Goal: Transaction & Acquisition: Purchase product/service

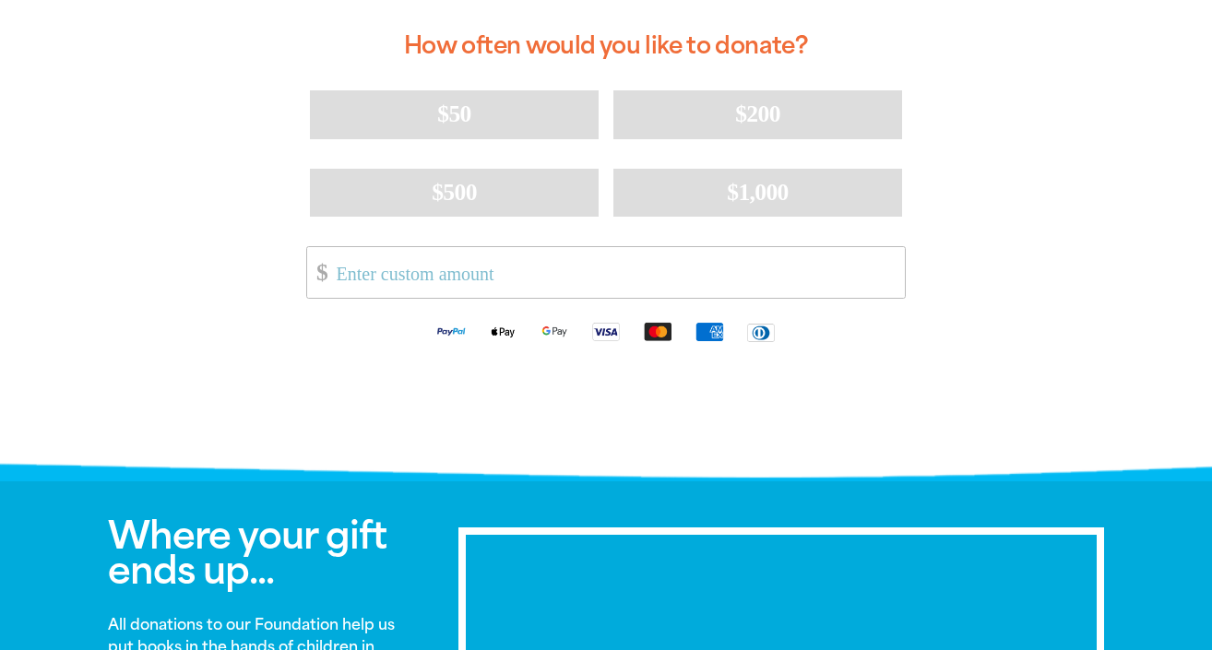
scroll to position [512, 0]
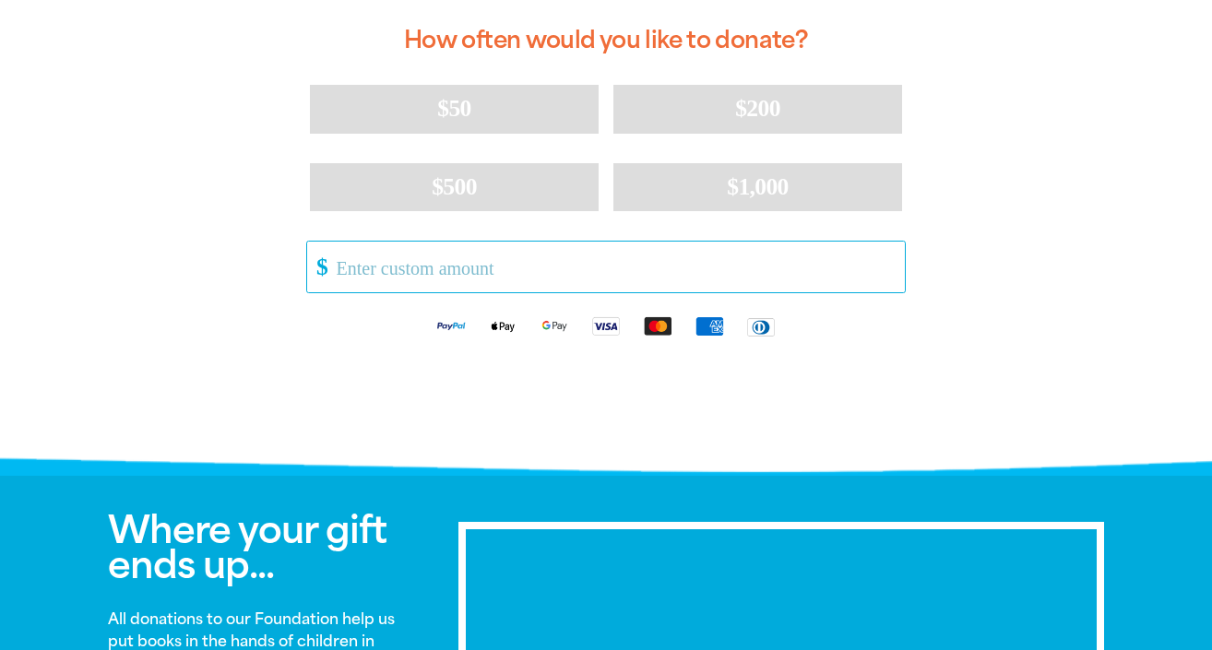
click at [391, 271] on input "Other Amount" at bounding box center [614, 267] width 581 height 51
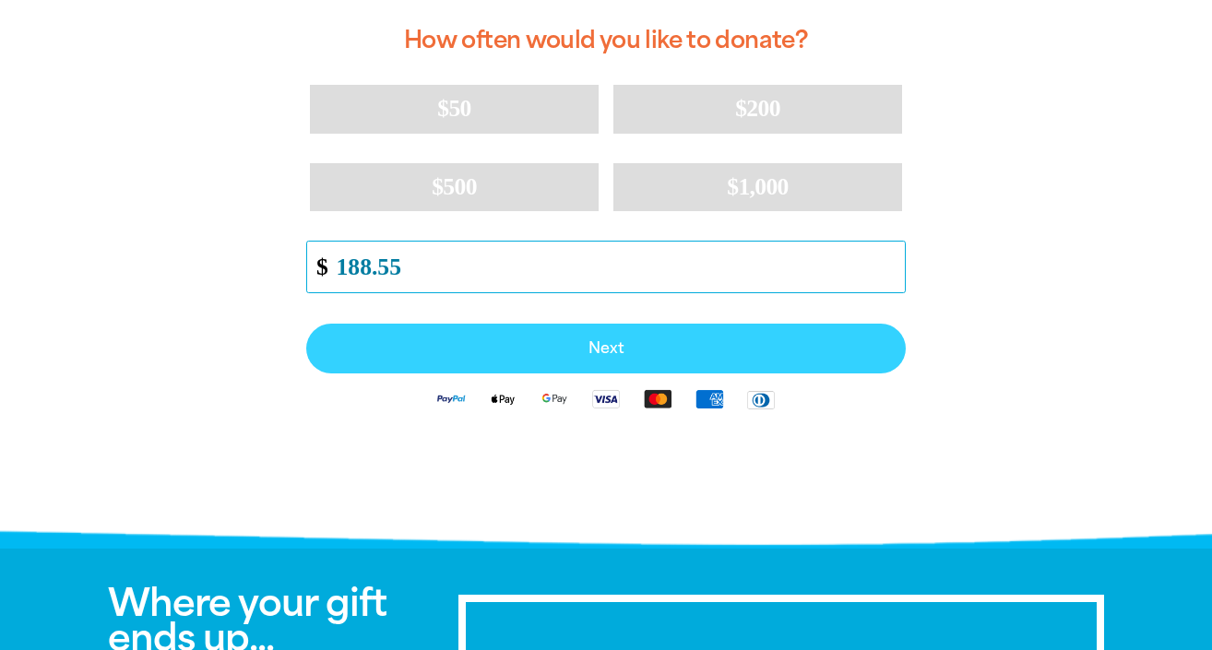
type input "188.55"
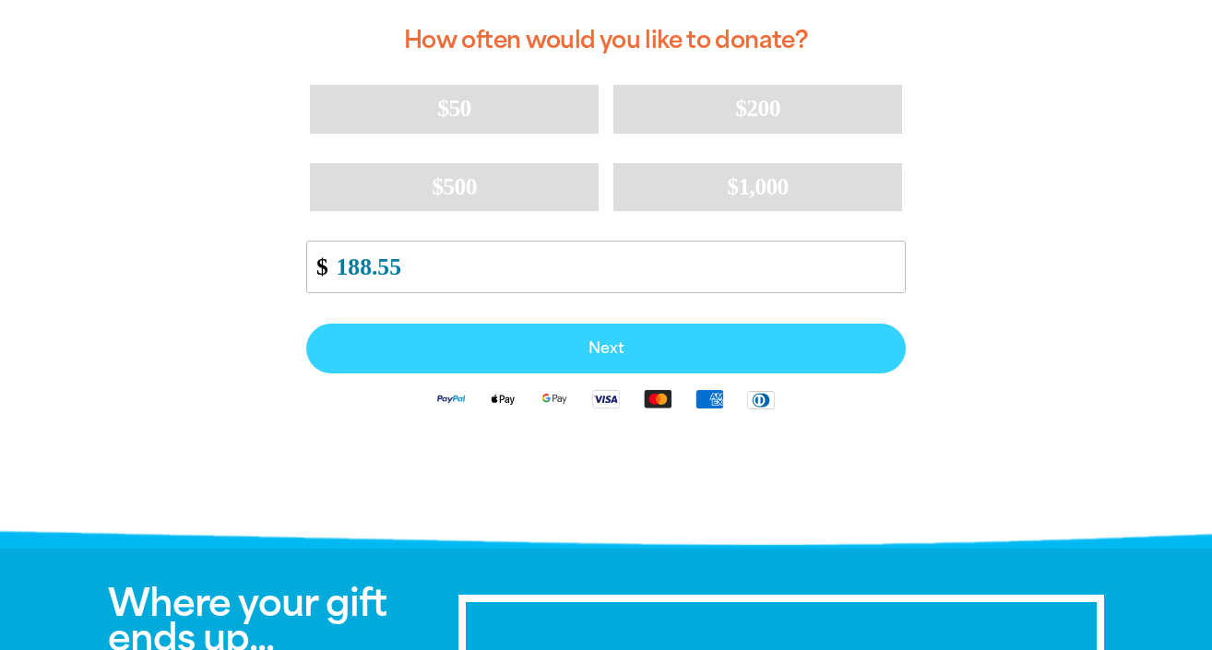
click at [624, 333] on button "Next" at bounding box center [606, 349] width 600 height 50
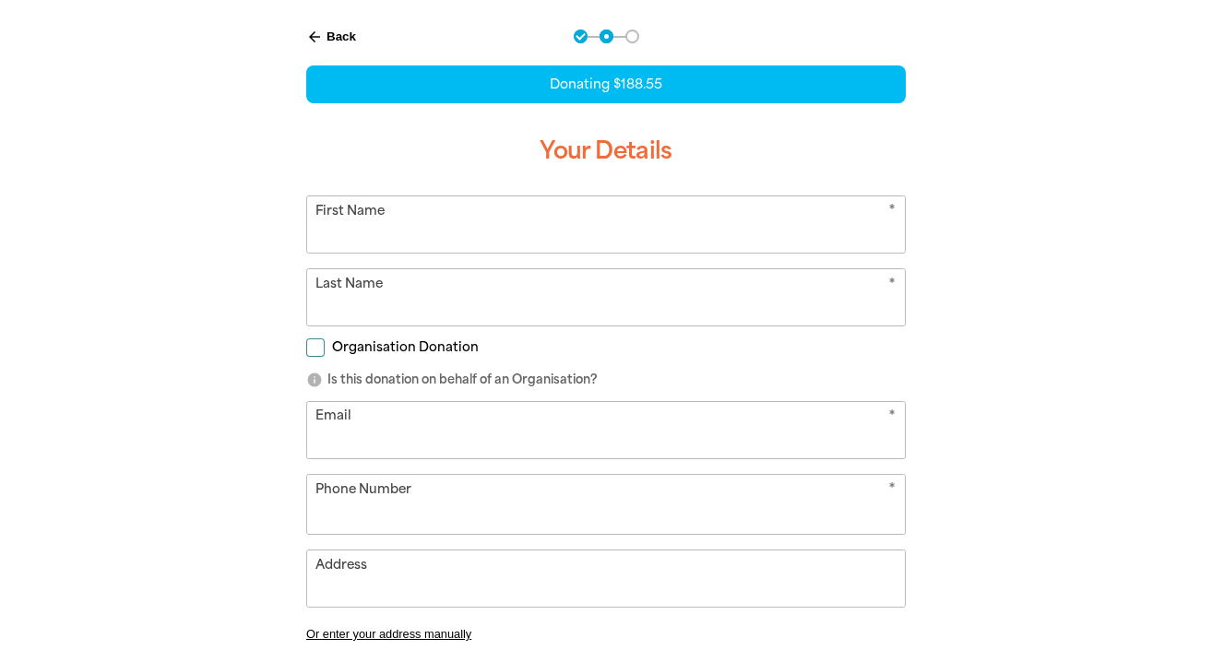
select select "AU"
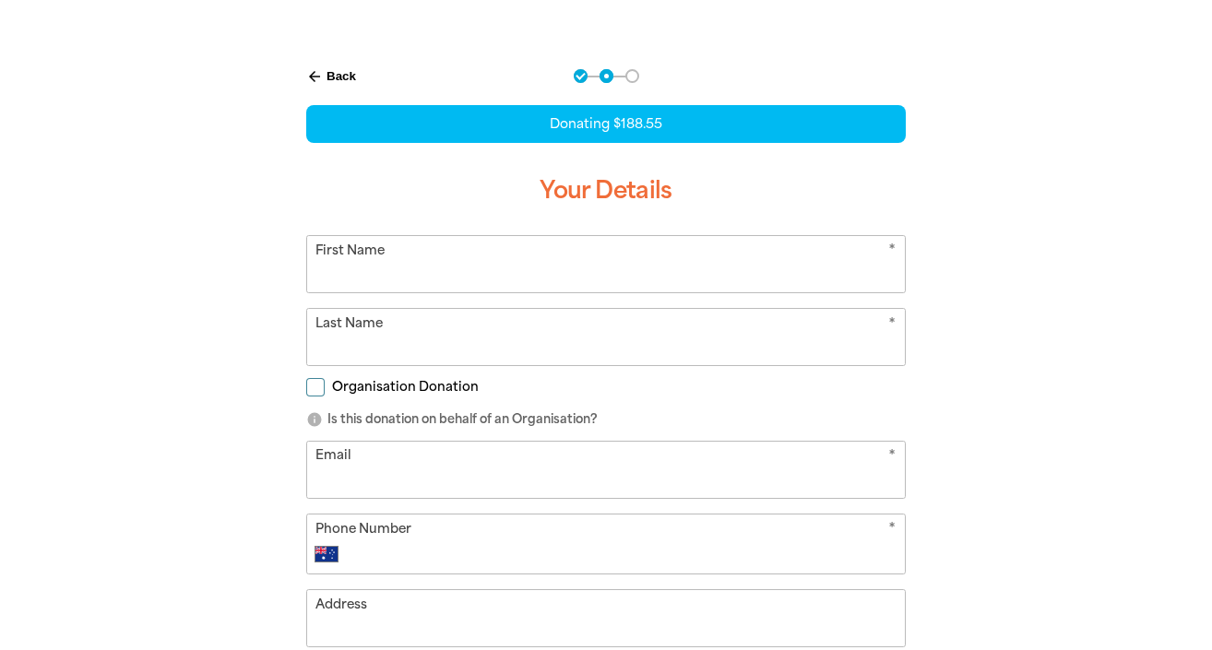
click at [494, 266] on input "First Name" at bounding box center [606, 264] width 598 height 56
type input "[PERSON_NAME]"
type input "[EMAIL_ADDRESS][PERSON_NAME][DOMAIN_NAME]"
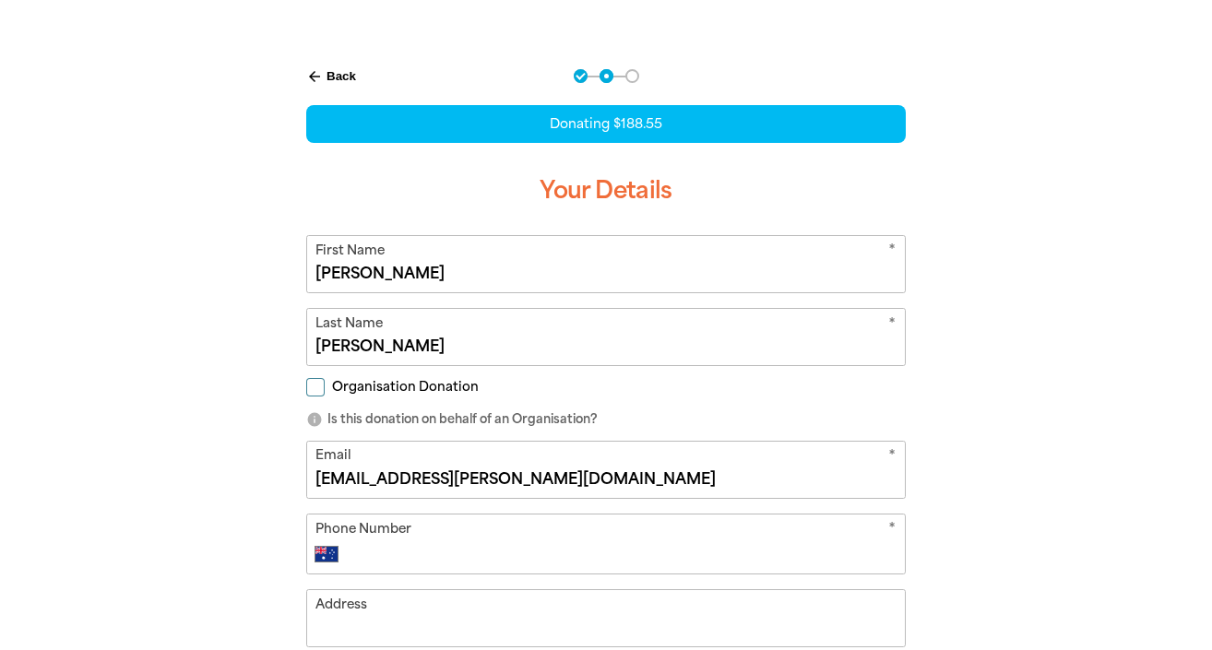
type input "0408 667 301"
type input "[STREET_ADDRESS][PERSON_NAME]"
click at [463, 399] on div "Organisation Donation" at bounding box center [606, 391] width 600 height 20
click at [359, 384] on span "Organisation Donation" at bounding box center [405, 387] width 147 height 18
click at [325, 384] on input "Organisation Donation" at bounding box center [315, 387] width 18 height 18
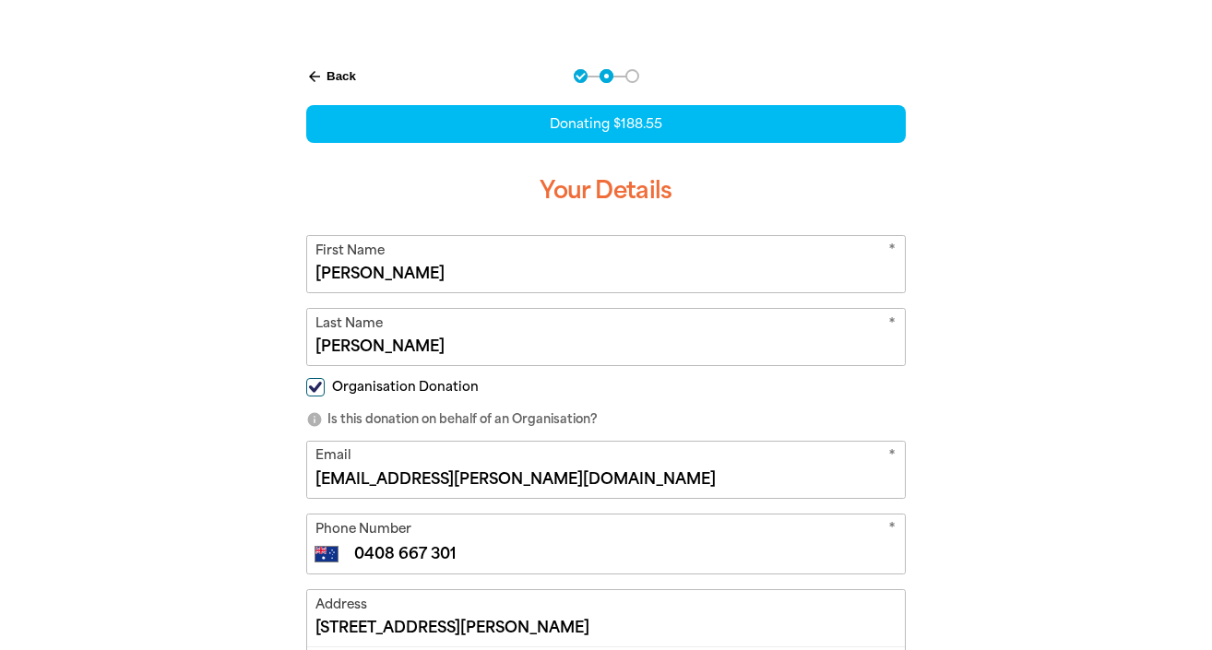
checkbox input "true"
select select "AU"
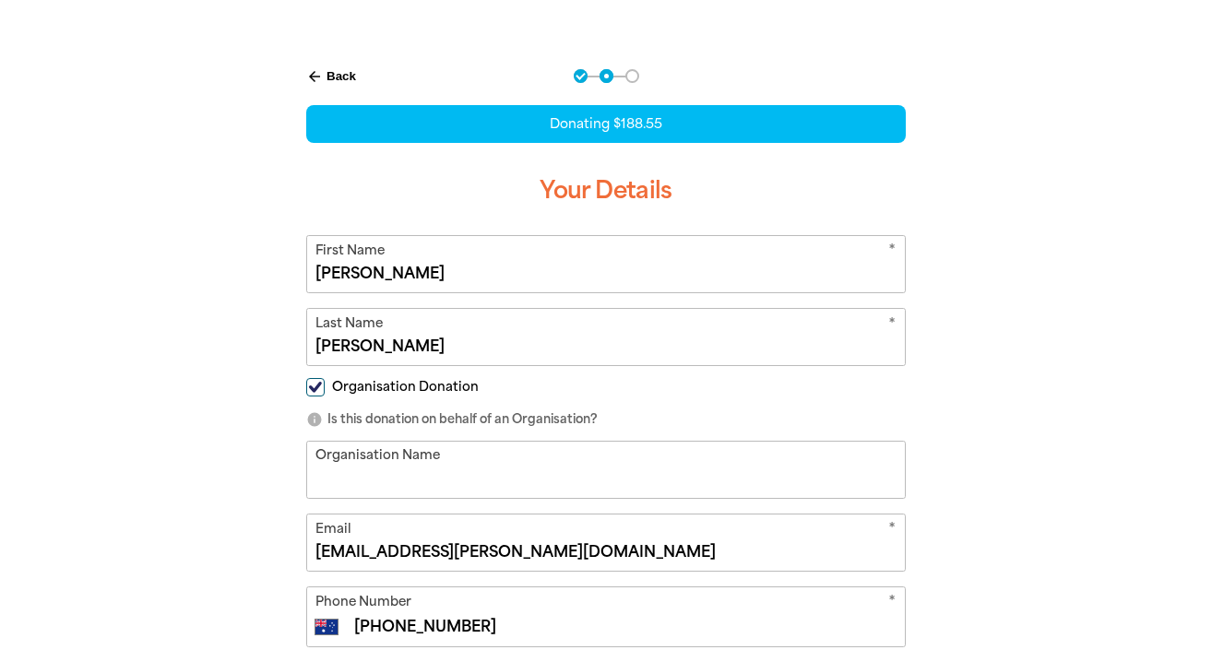
scroll to position [359, 0]
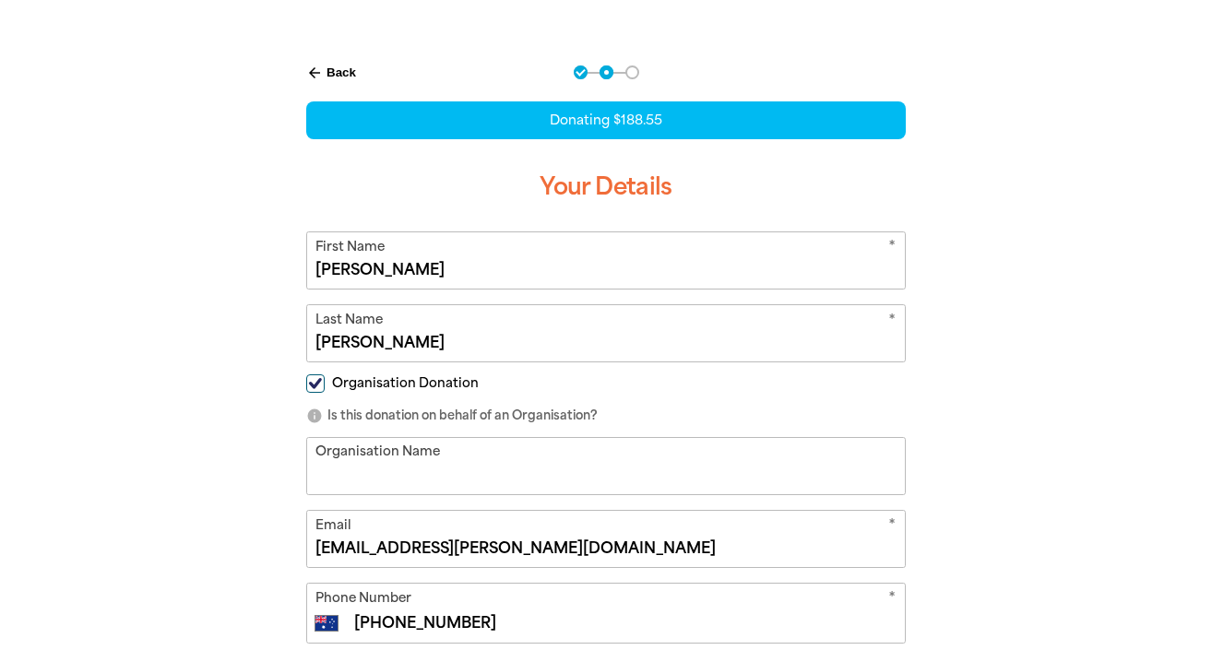
click at [442, 470] on input "Organisation Name" at bounding box center [606, 466] width 598 height 56
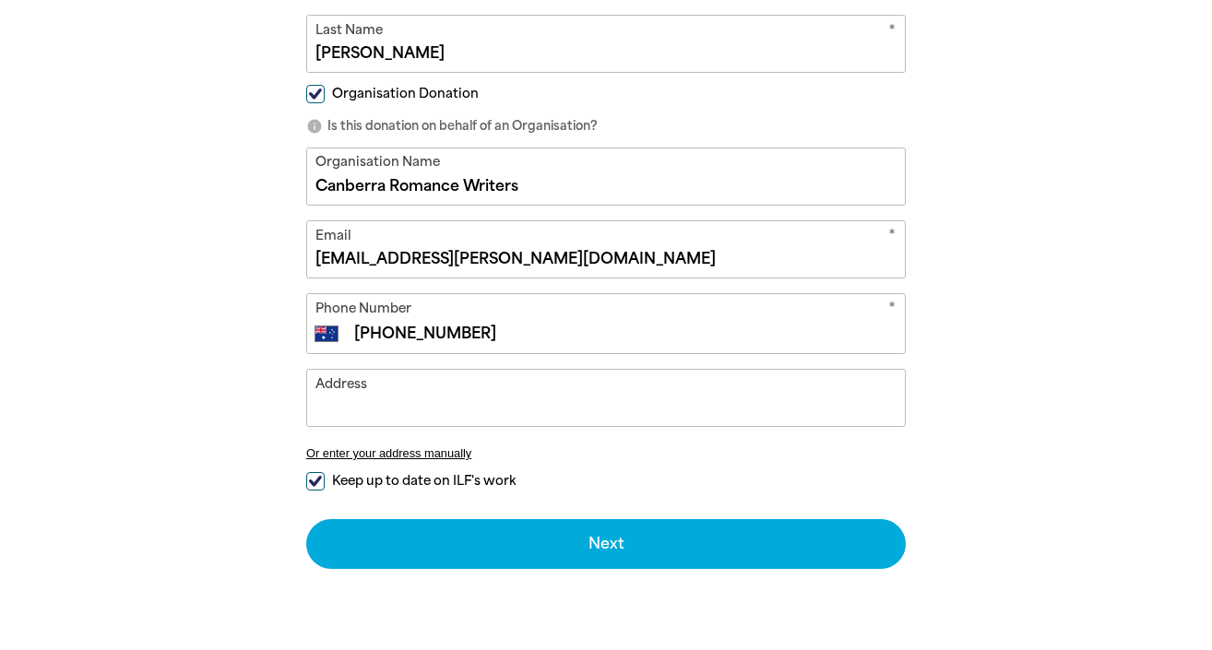
scroll to position [653, 0]
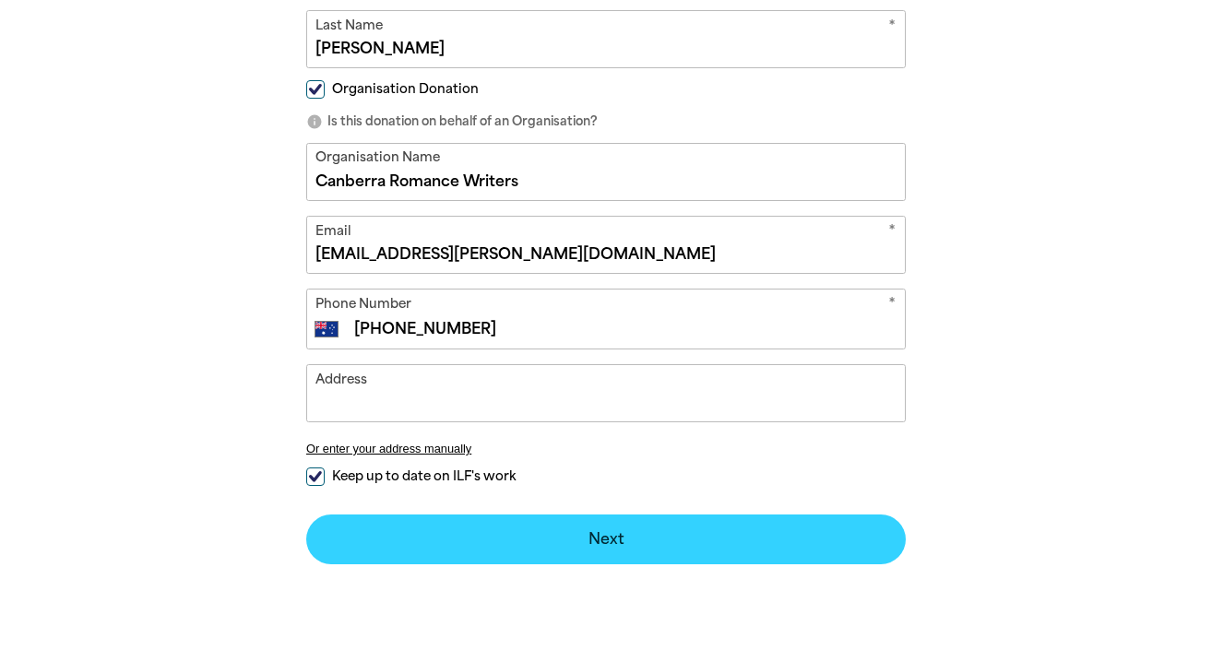
type input "Canberra Romance Writers"
click at [602, 533] on button "Next chevron_right" at bounding box center [606, 540] width 600 height 50
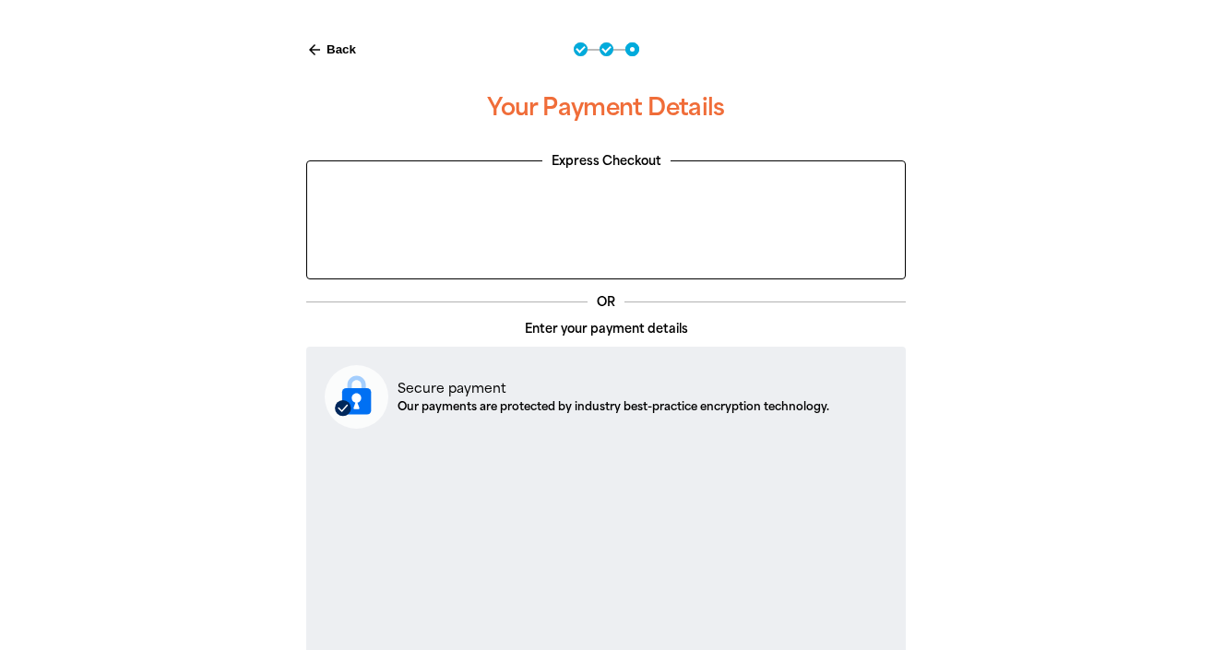
scroll to position [693, 0]
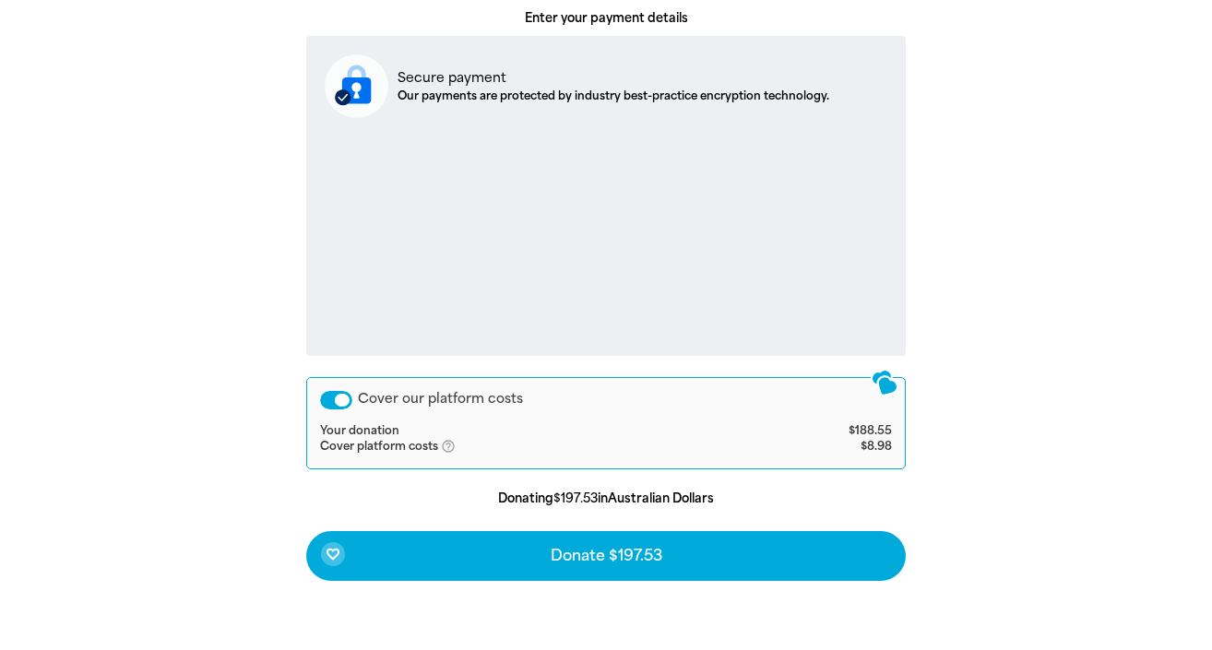
click at [326, 392] on div "Cover our platform costs" at bounding box center [336, 400] width 32 height 18
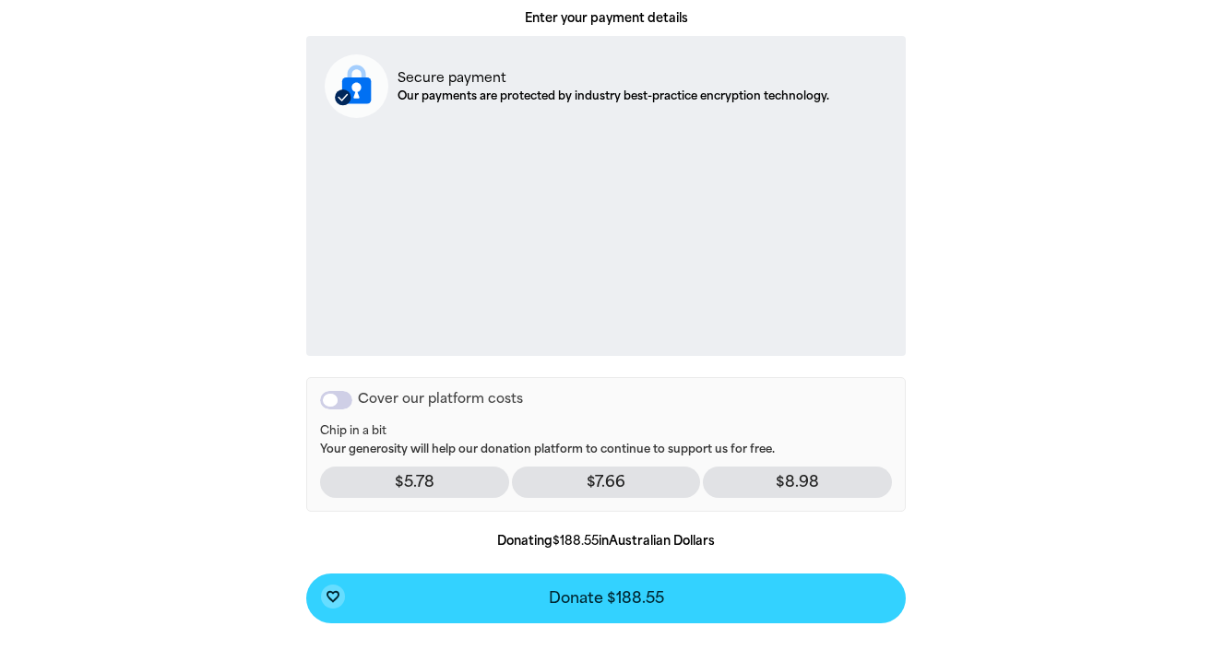
click at [587, 595] on span "Donate $188.55" at bounding box center [606, 598] width 115 height 15
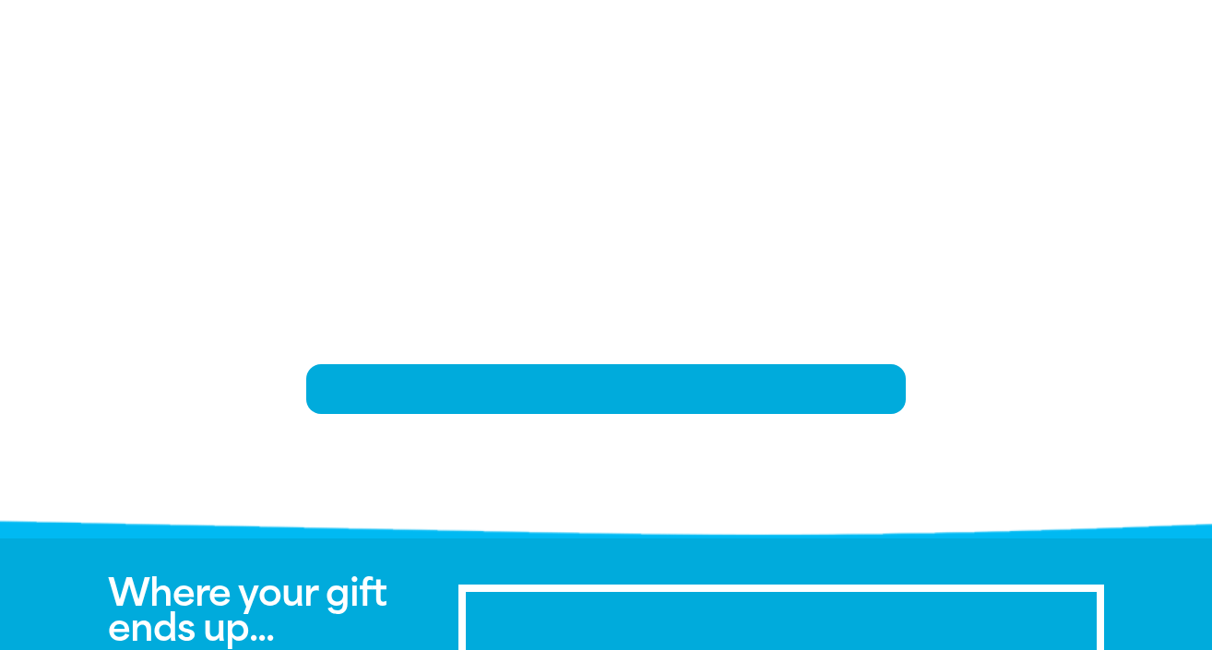
scroll to position [382, 0]
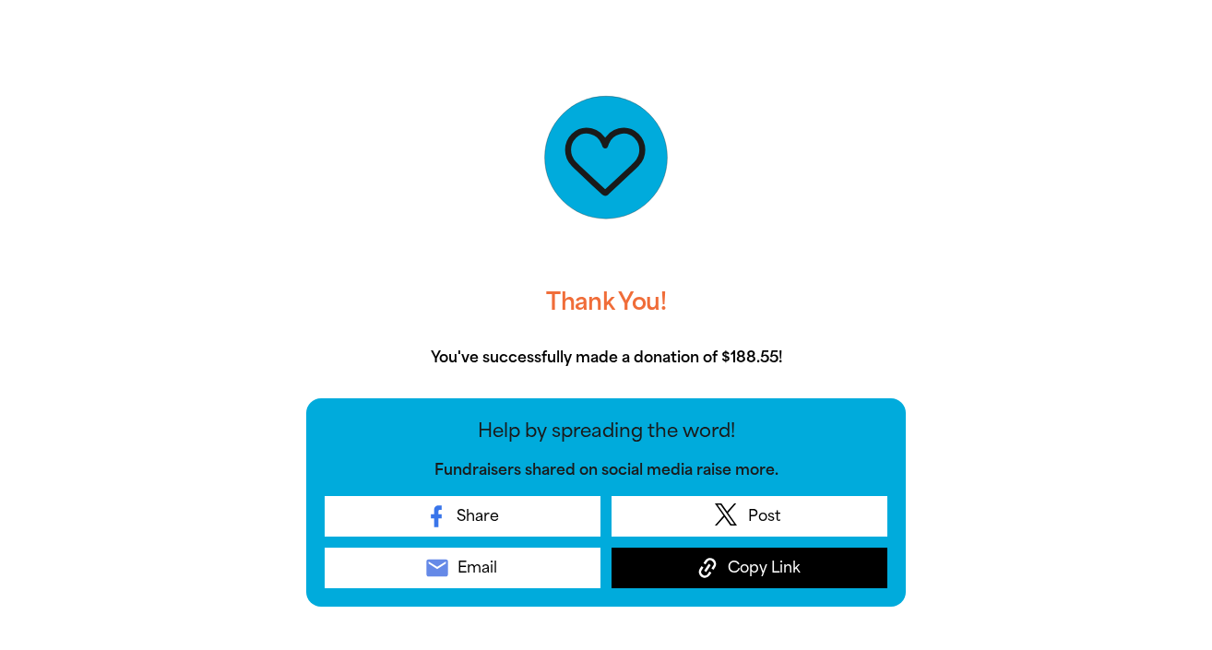
click at [787, 560] on span "Copy Link" at bounding box center [764, 568] width 73 height 22
